Goal: Task Accomplishment & Management: Use online tool/utility

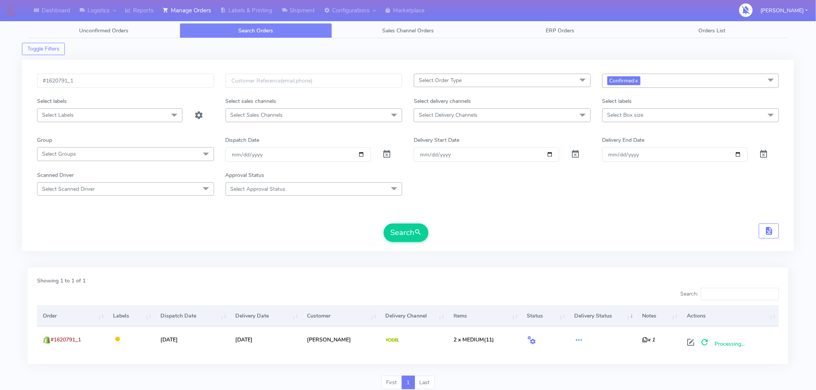
click at [702, 210] on form "#1620791_1 Select Order Type Select All MEALS ATAVI One Off Pasta Club Gift Kit…" at bounding box center [408, 158] width 742 height 169
click at [417, 240] on button "Search" at bounding box center [406, 233] width 45 height 19
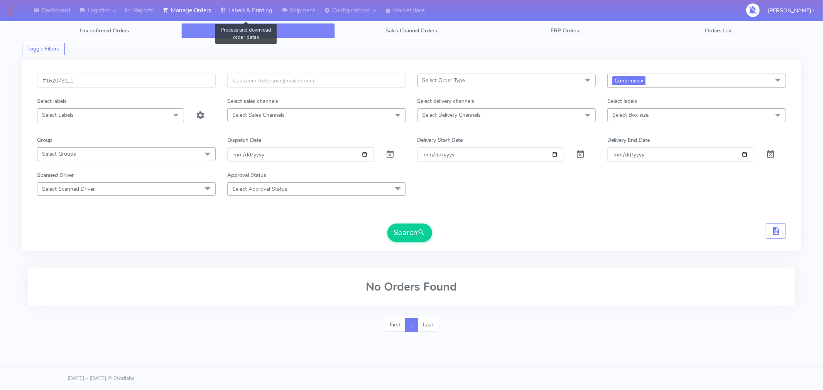
click at [250, 9] on link "Labels & Printing" at bounding box center [246, 10] width 61 height 21
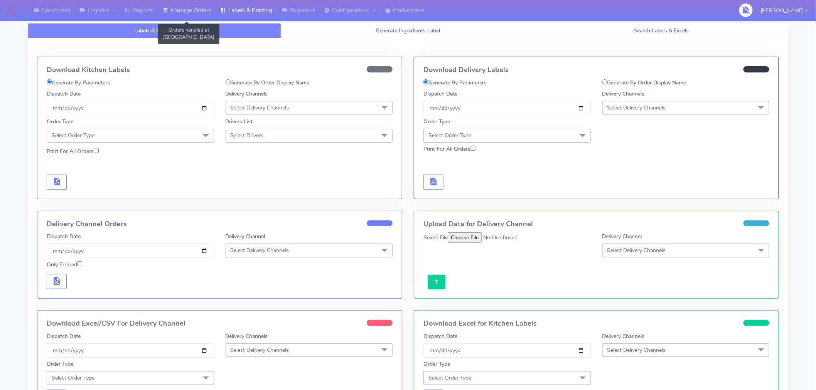
click at [192, 10] on link "Manage Orders" at bounding box center [186, 10] width 57 height 21
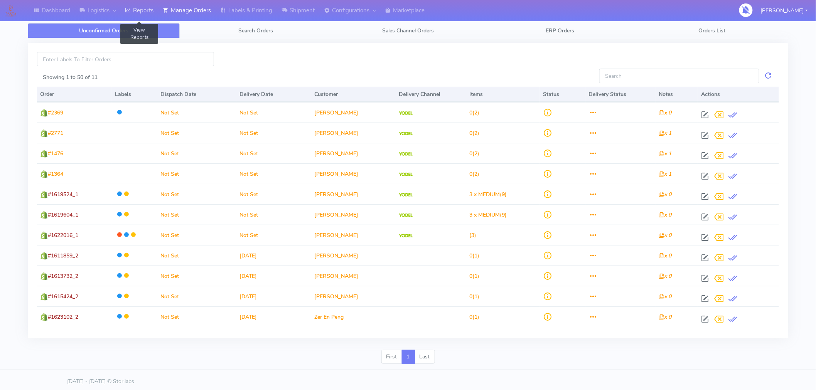
click at [144, 12] on link "Reports" at bounding box center [139, 10] width 38 height 21
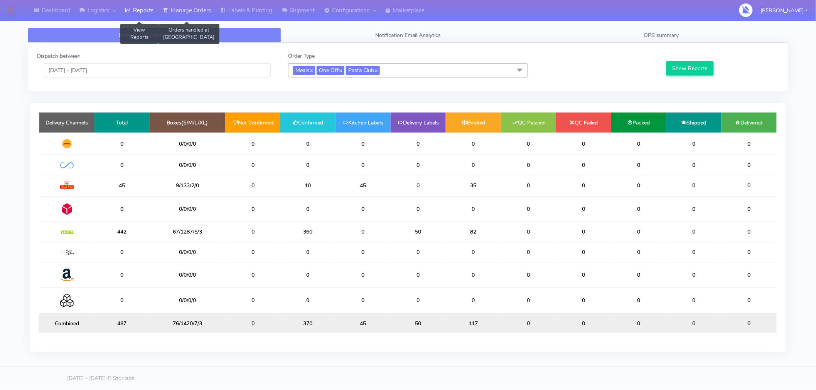
click at [203, 7] on link "Manage Orders" at bounding box center [186, 10] width 57 height 21
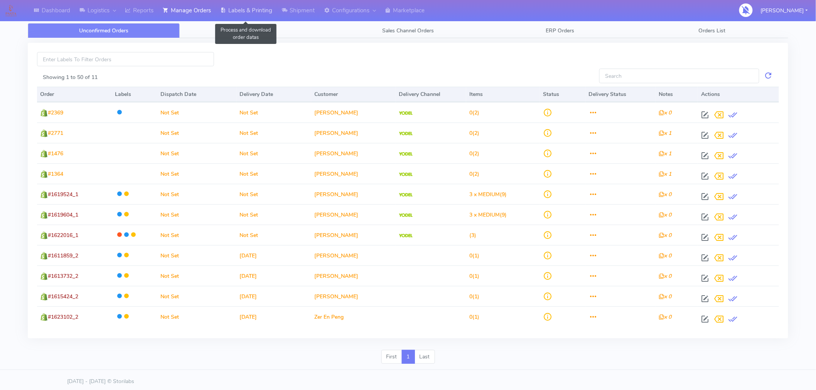
click at [267, 15] on link "Labels & Printing" at bounding box center [246, 10] width 61 height 21
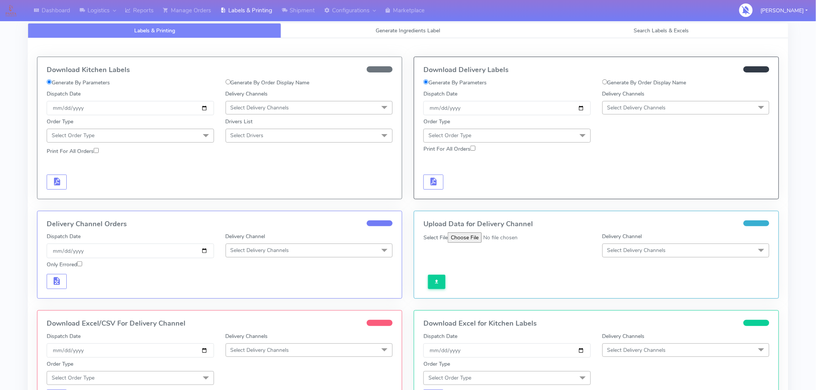
click at [661, 110] on span "Select Delivery Channels" at bounding box center [637, 107] width 59 height 7
click at [626, 194] on div "Yodel" at bounding box center [686, 195] width 159 height 8
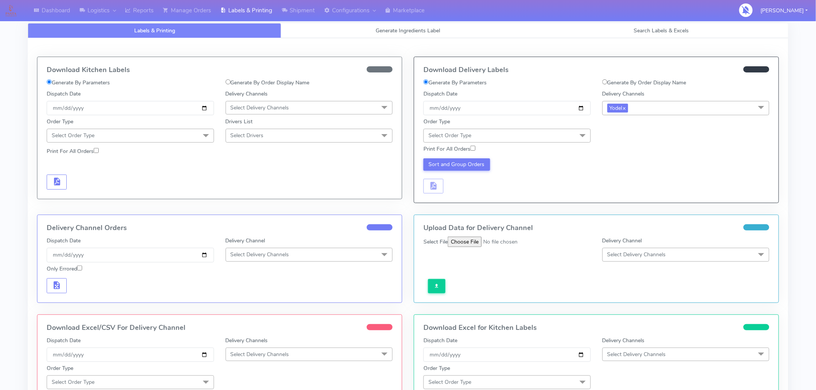
click at [555, 139] on span "Select Order Type" at bounding box center [507, 136] width 167 height 14
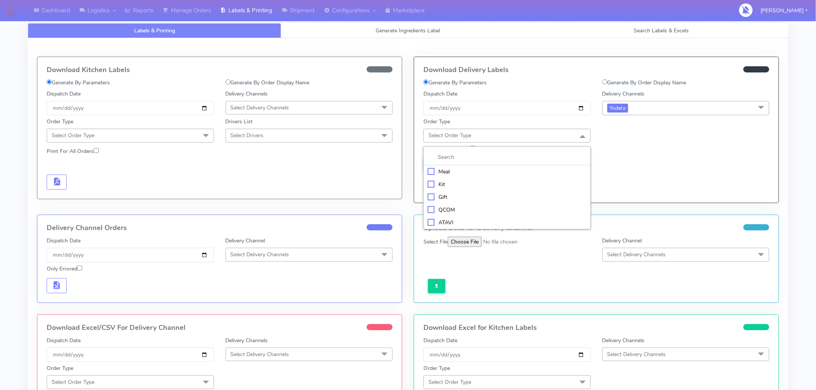
click at [442, 172] on div "Meal" at bounding box center [507, 172] width 159 height 8
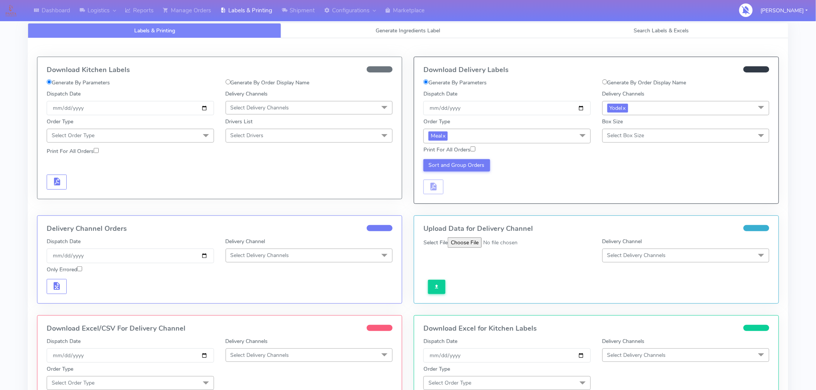
click at [616, 139] on span "Select Box Size" at bounding box center [626, 135] width 37 height 7
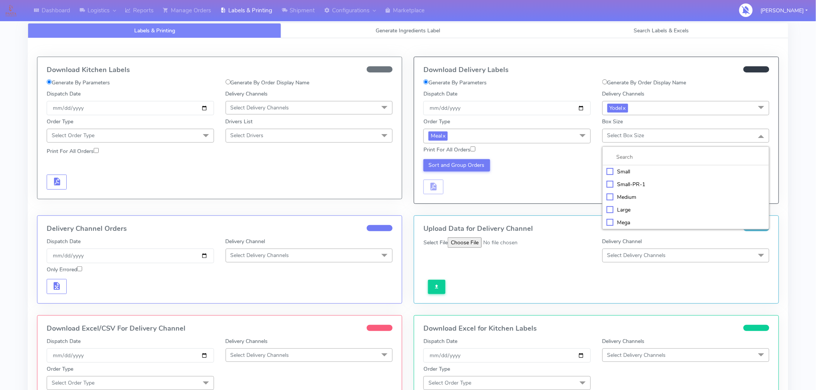
click at [631, 195] on div "Medium" at bounding box center [686, 197] width 159 height 8
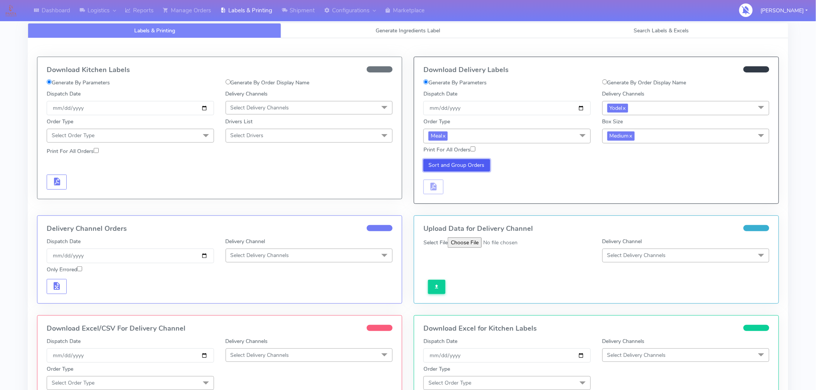
click at [462, 170] on button "Sort and Group Orders" at bounding box center [457, 165] width 67 height 12
click at [434, 187] on span "button" at bounding box center [433, 188] width 9 height 7
click at [458, 190] on span "button" at bounding box center [456, 188] width 9 height 7
